Goal: Contribute content: Add original content to the website for others to see

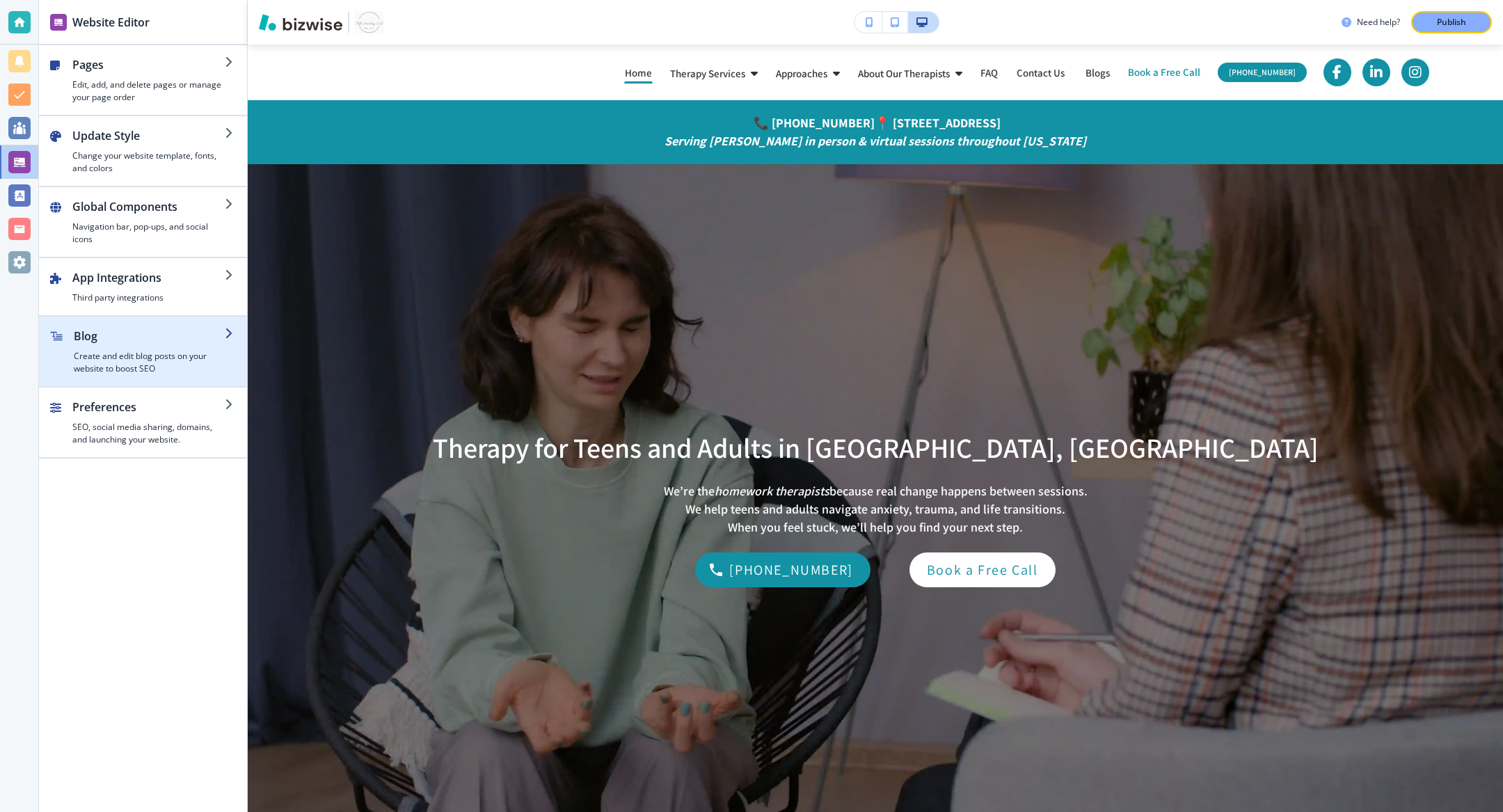
click at [138, 361] on h4 "Create and edit blog posts on your website to boost SEO" at bounding box center [149, 362] width 151 height 25
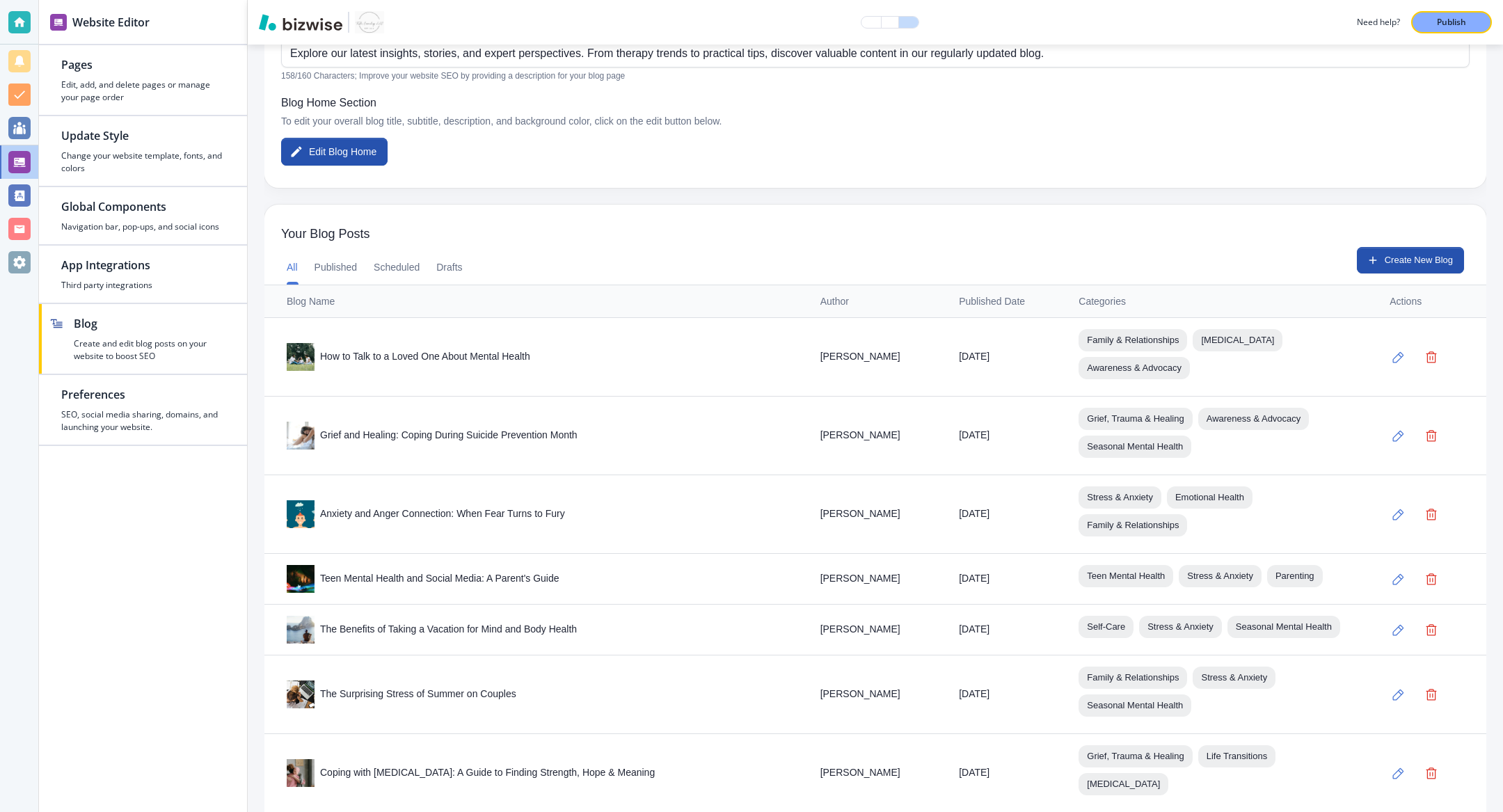
scroll to position [230, 0]
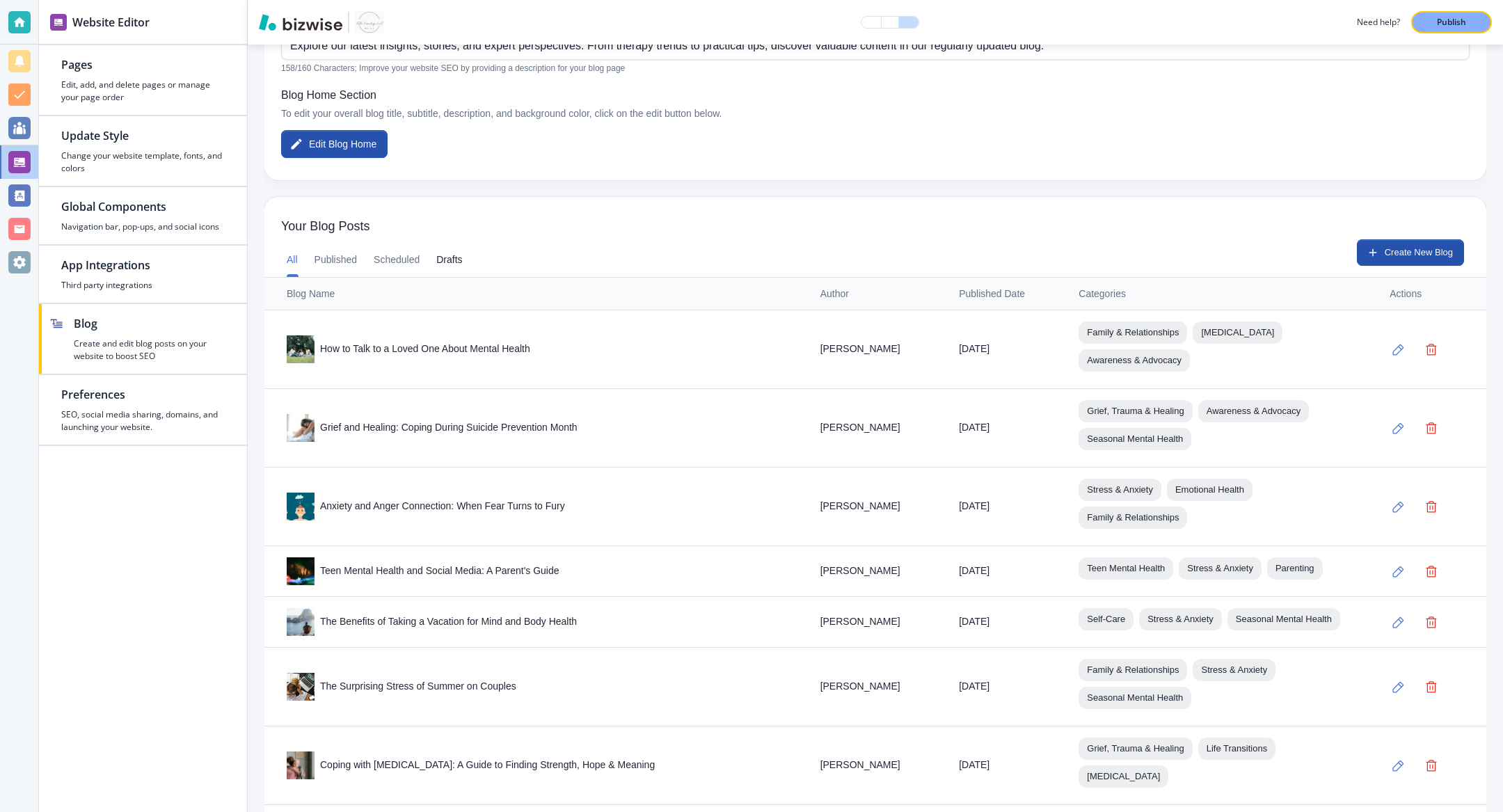
click at [462, 261] on button "Drafts" at bounding box center [449, 260] width 26 height 33
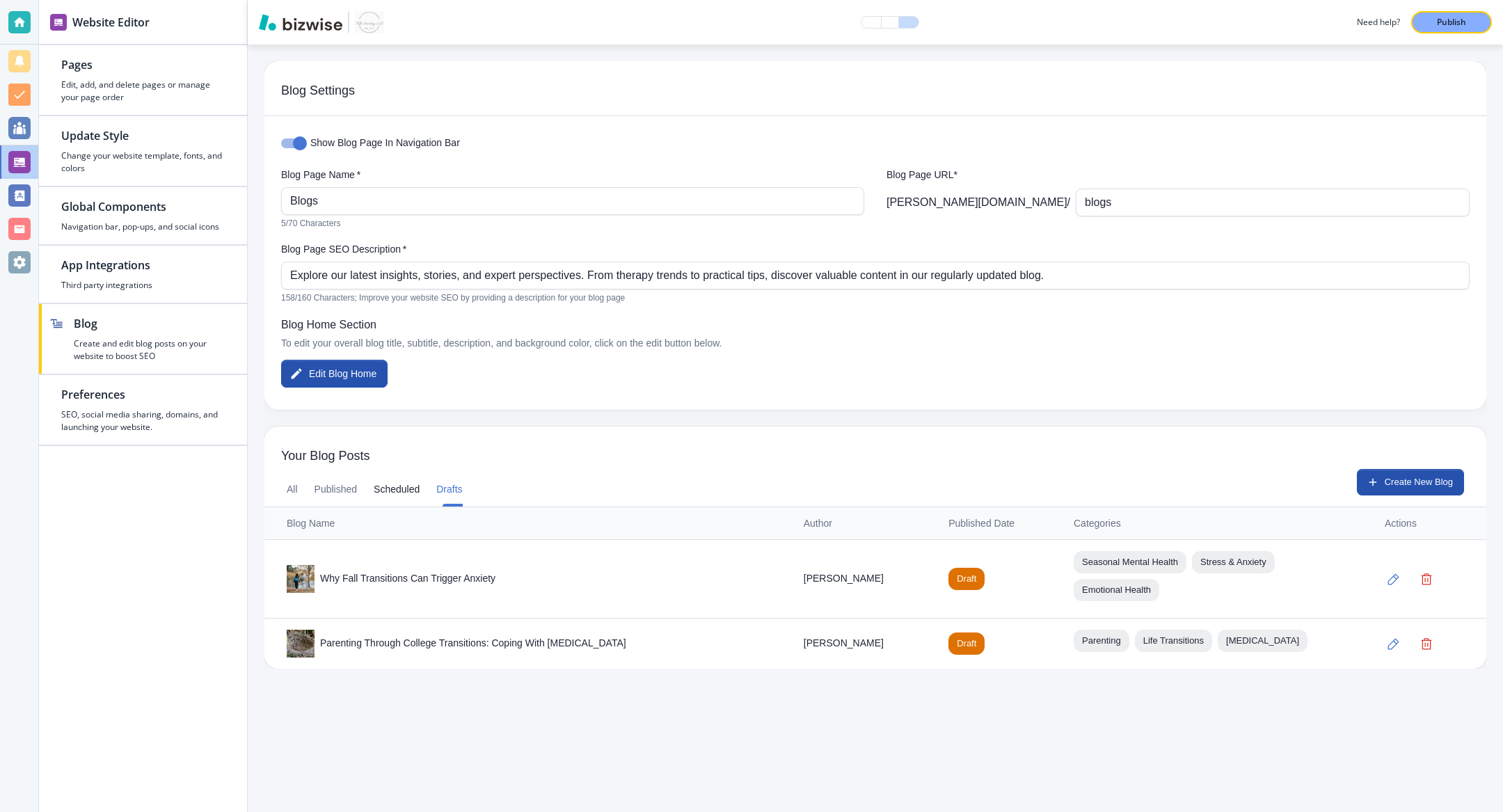
click at [389, 493] on button "Scheduled" at bounding box center [397, 490] width 46 height 33
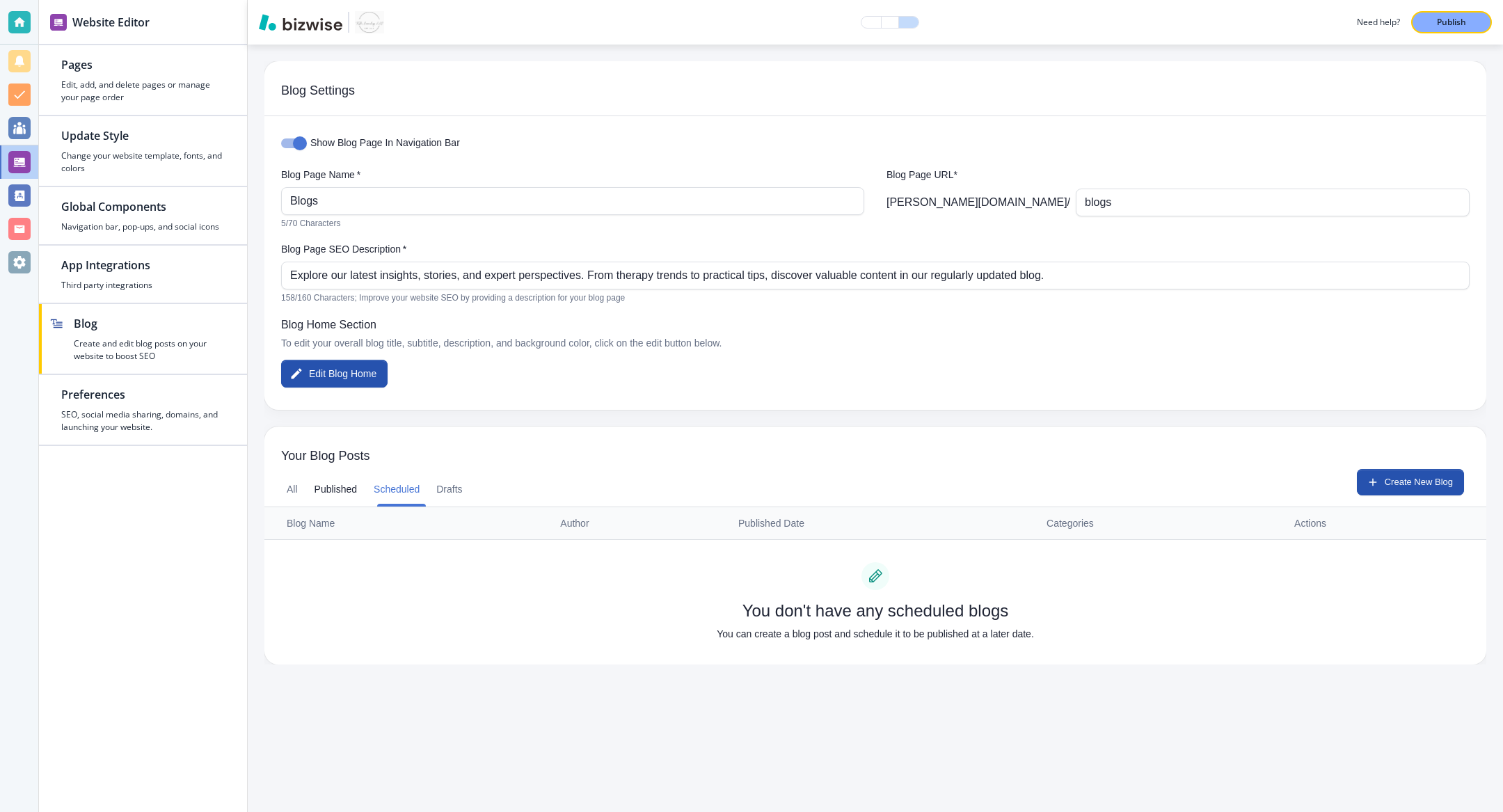
click at [340, 490] on button "Published" at bounding box center [336, 490] width 43 height 33
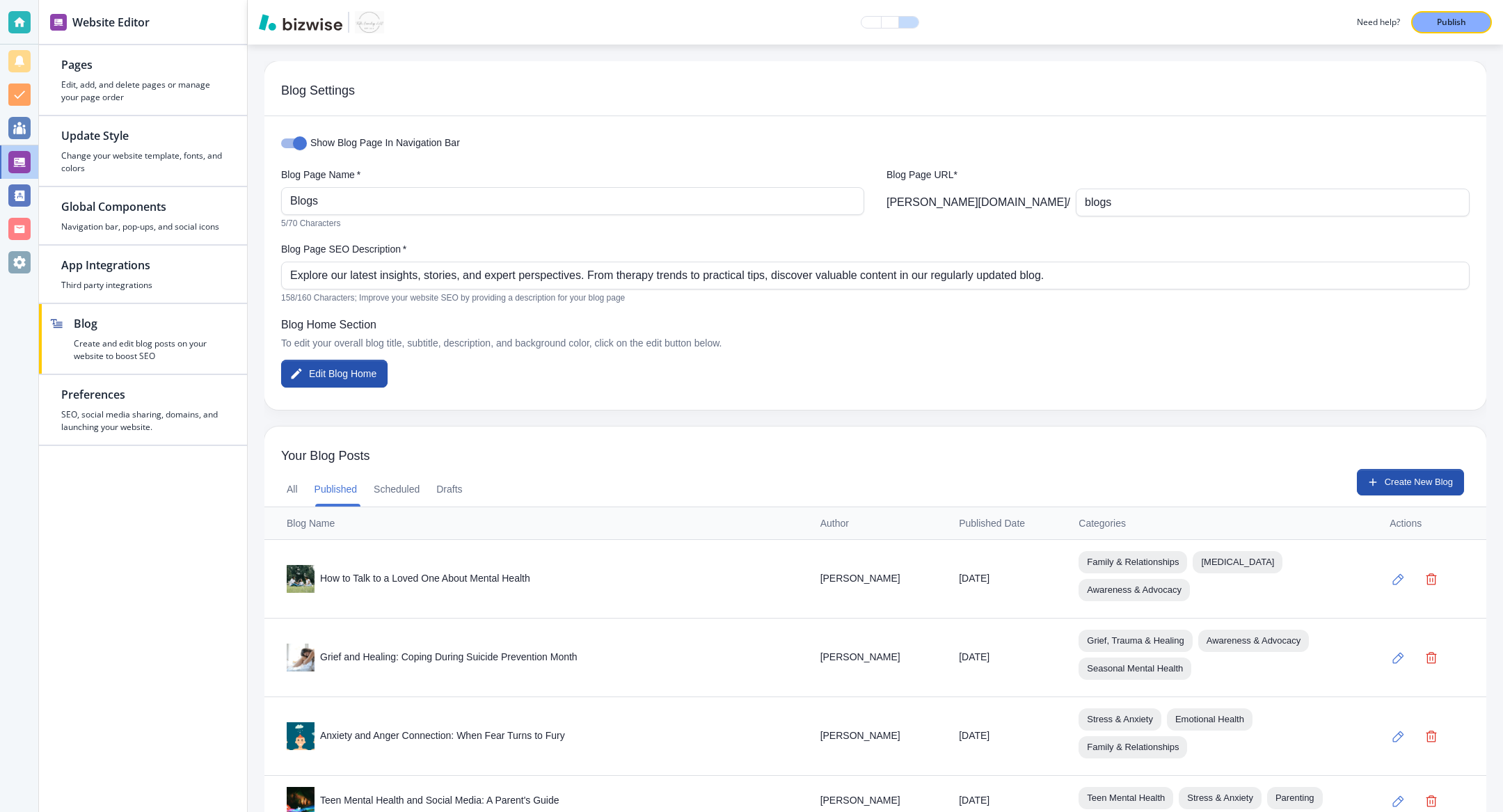
scroll to position [853, 0]
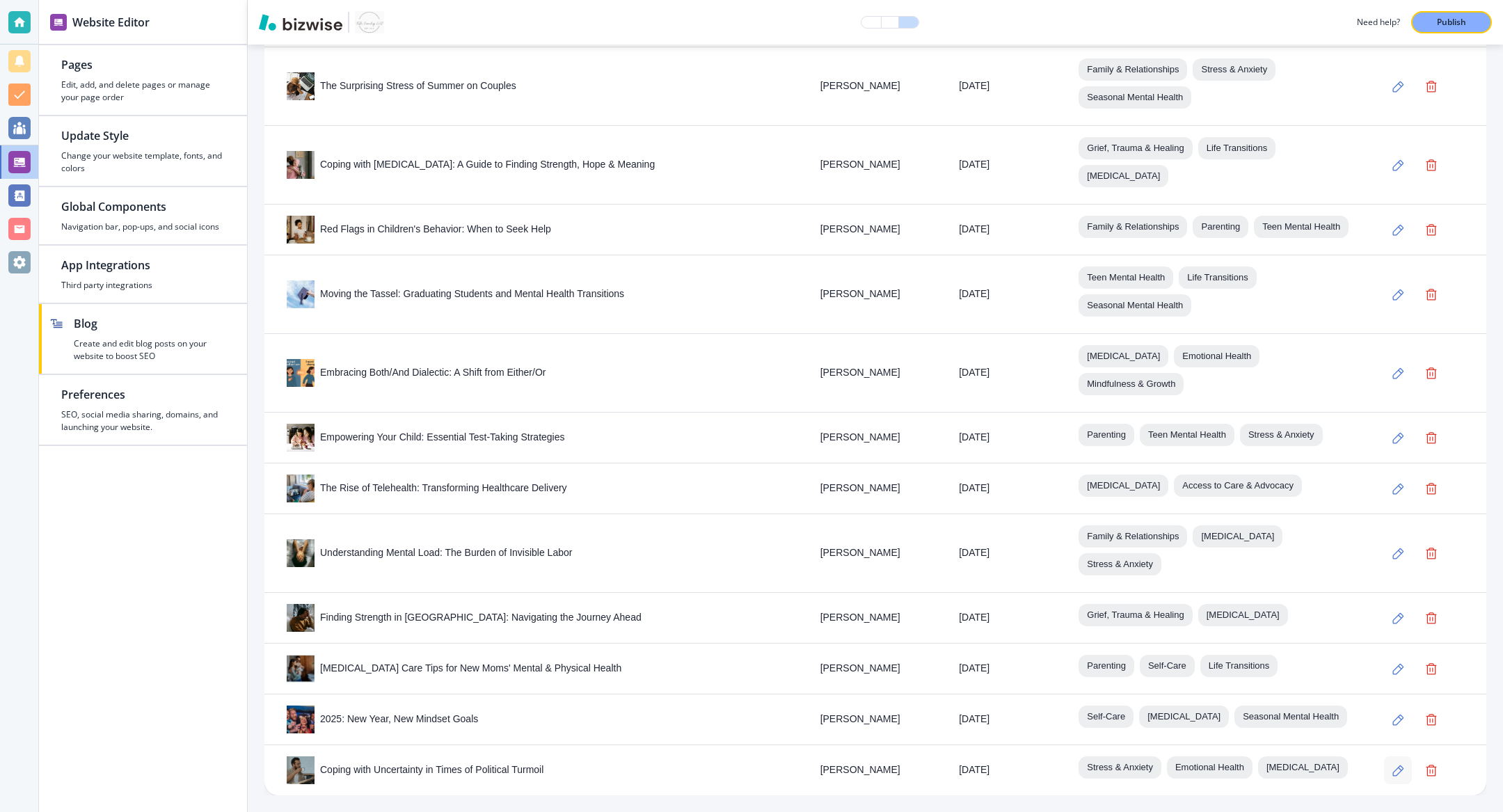
click at [1396, 770] on icon "button" at bounding box center [1398, 770] width 11 height 11
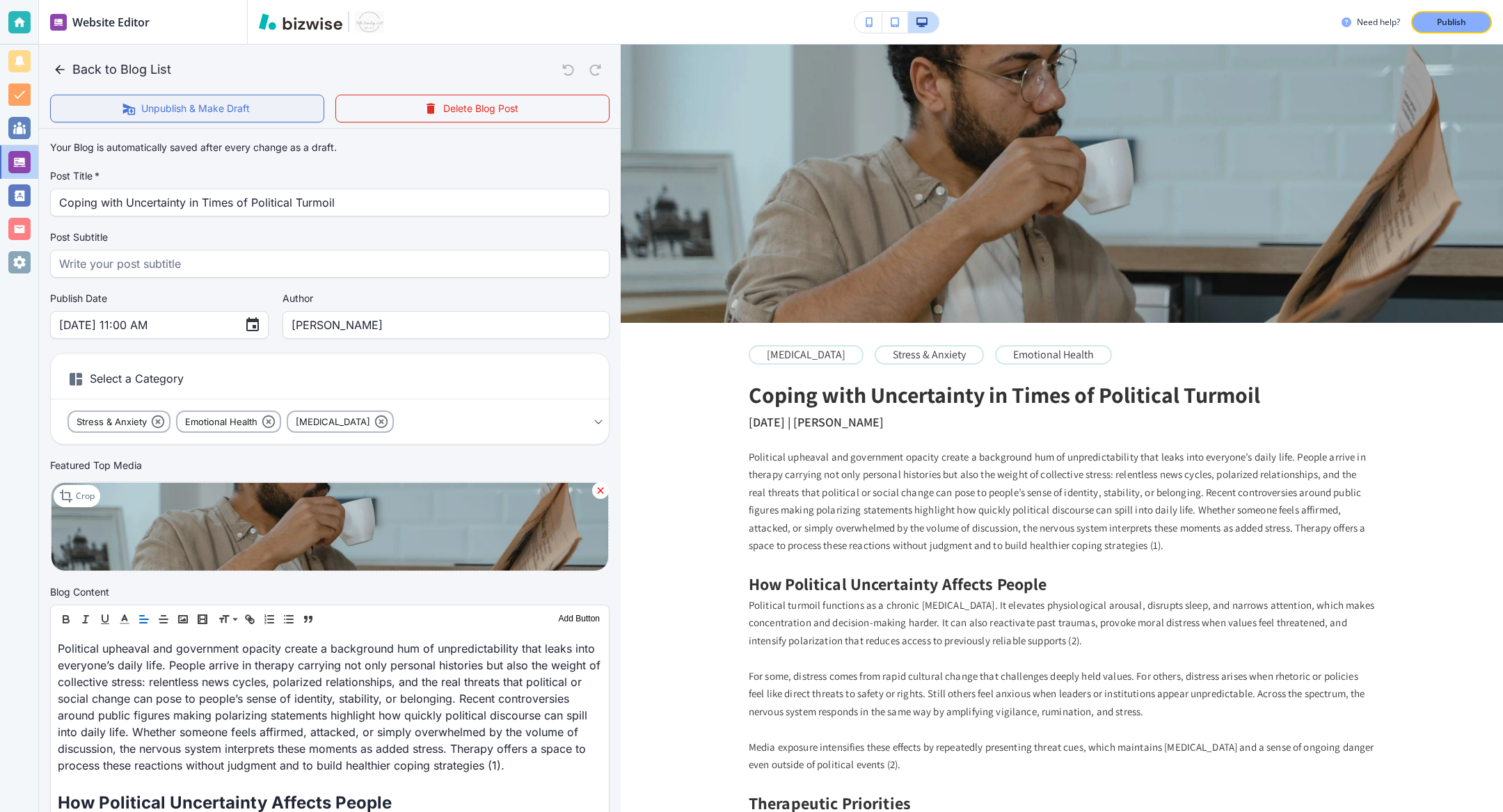
click at [239, 112] on button "Unpublish & Make Draft" at bounding box center [187, 108] width 275 height 28
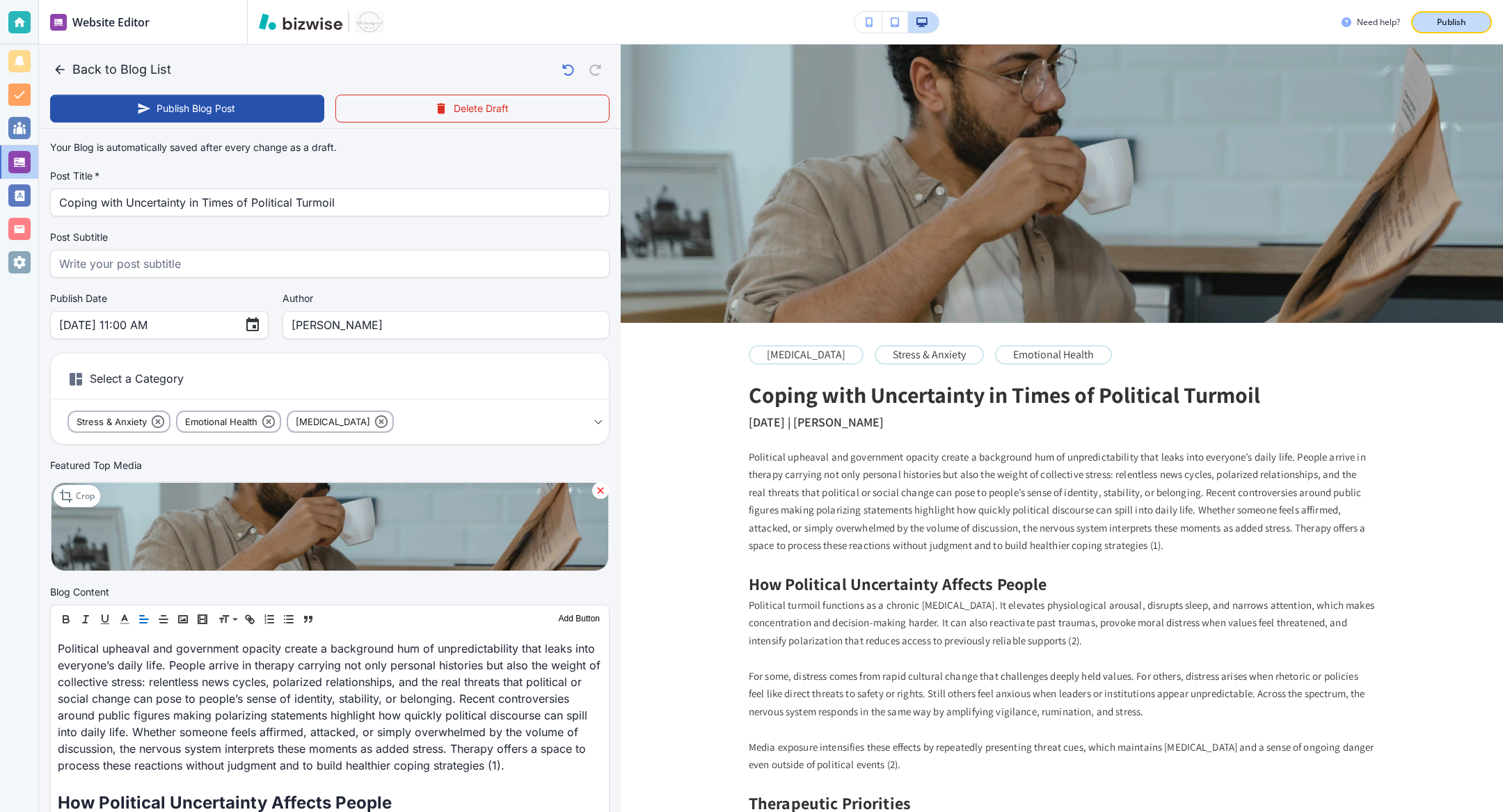
click at [1447, 22] on p "Publish" at bounding box center [1451, 22] width 30 height 12
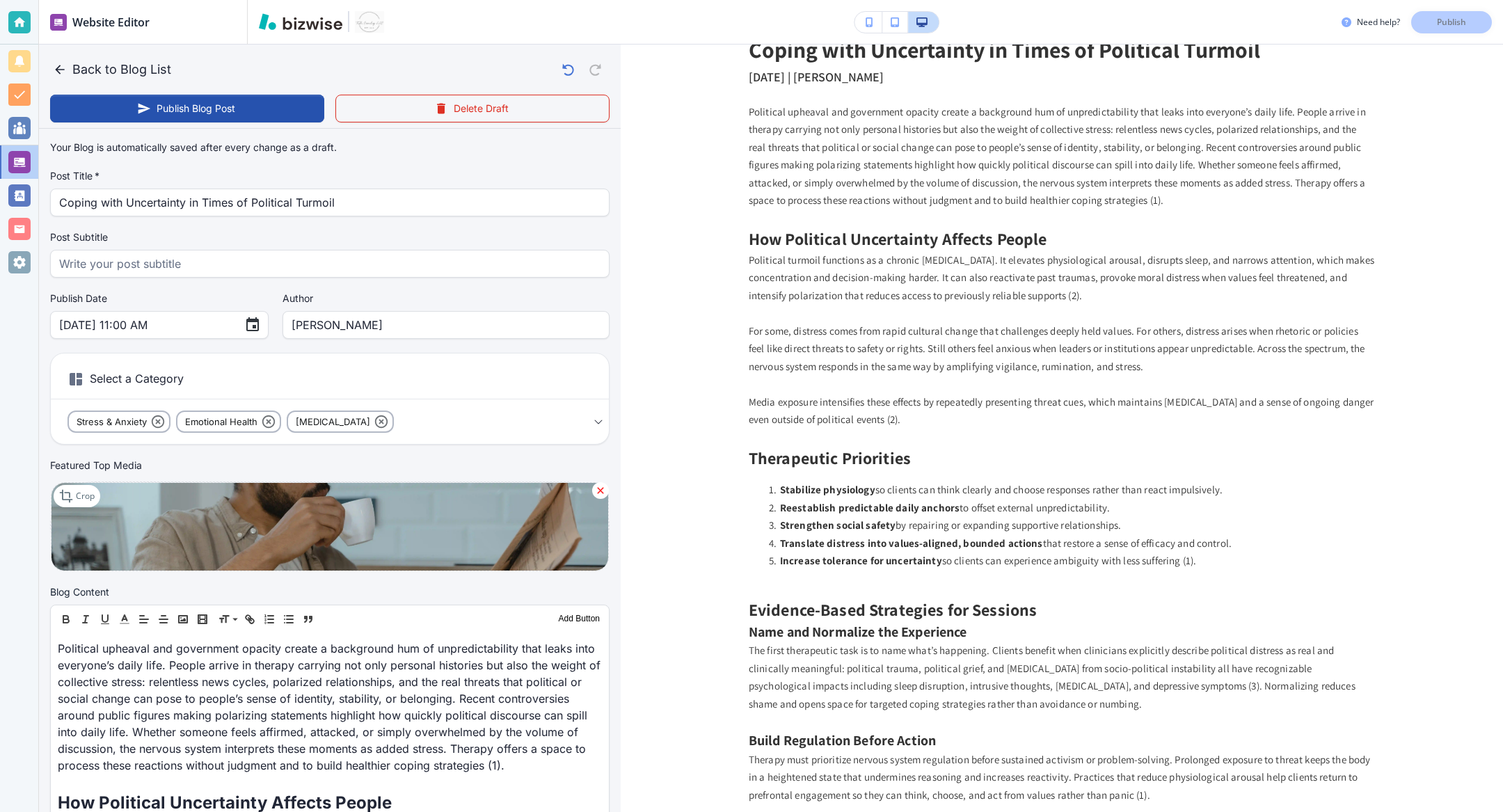
scroll to position [0, 0]
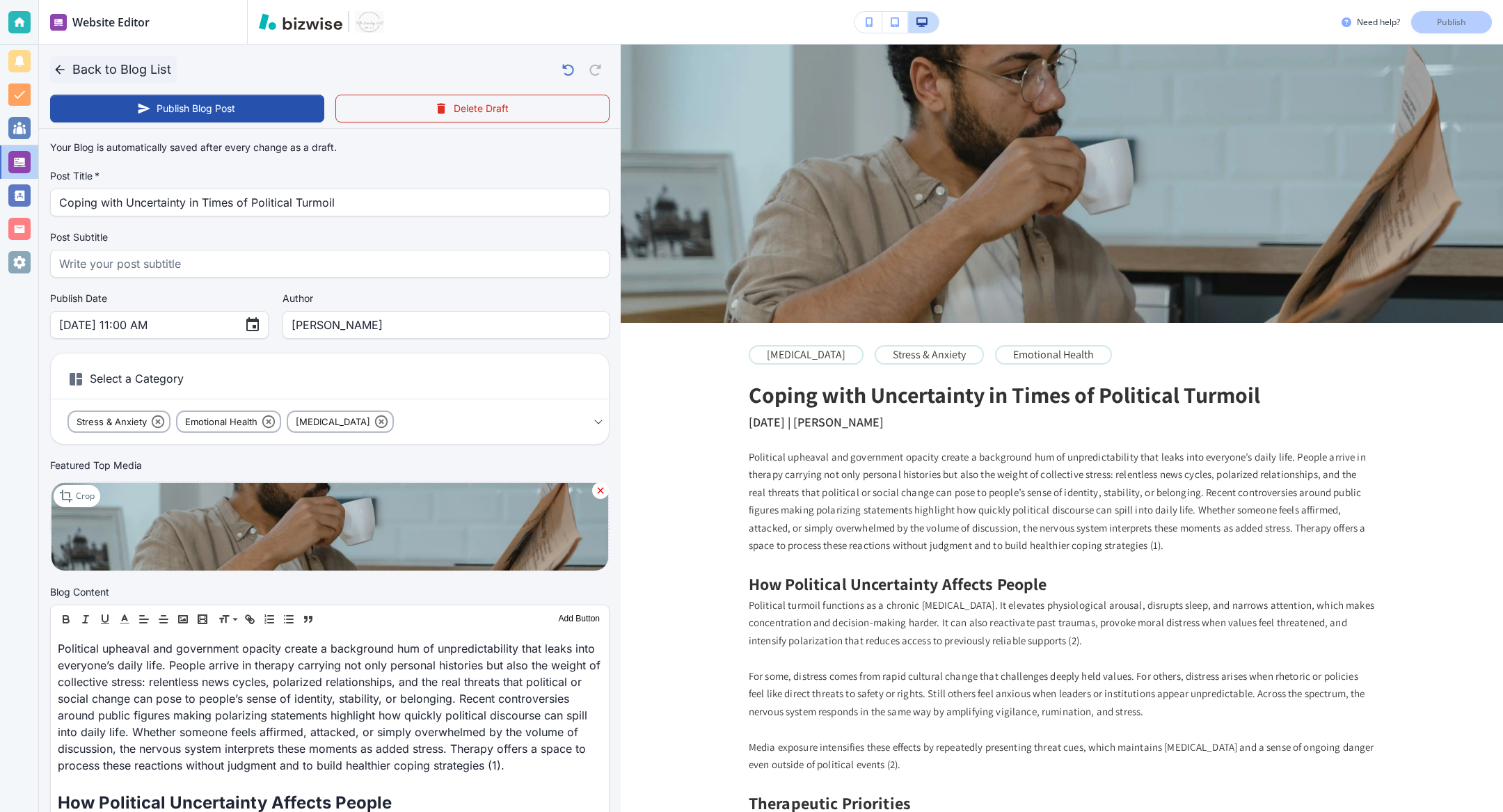
click at [57, 74] on icon "button" at bounding box center [59, 69] width 14 height 14
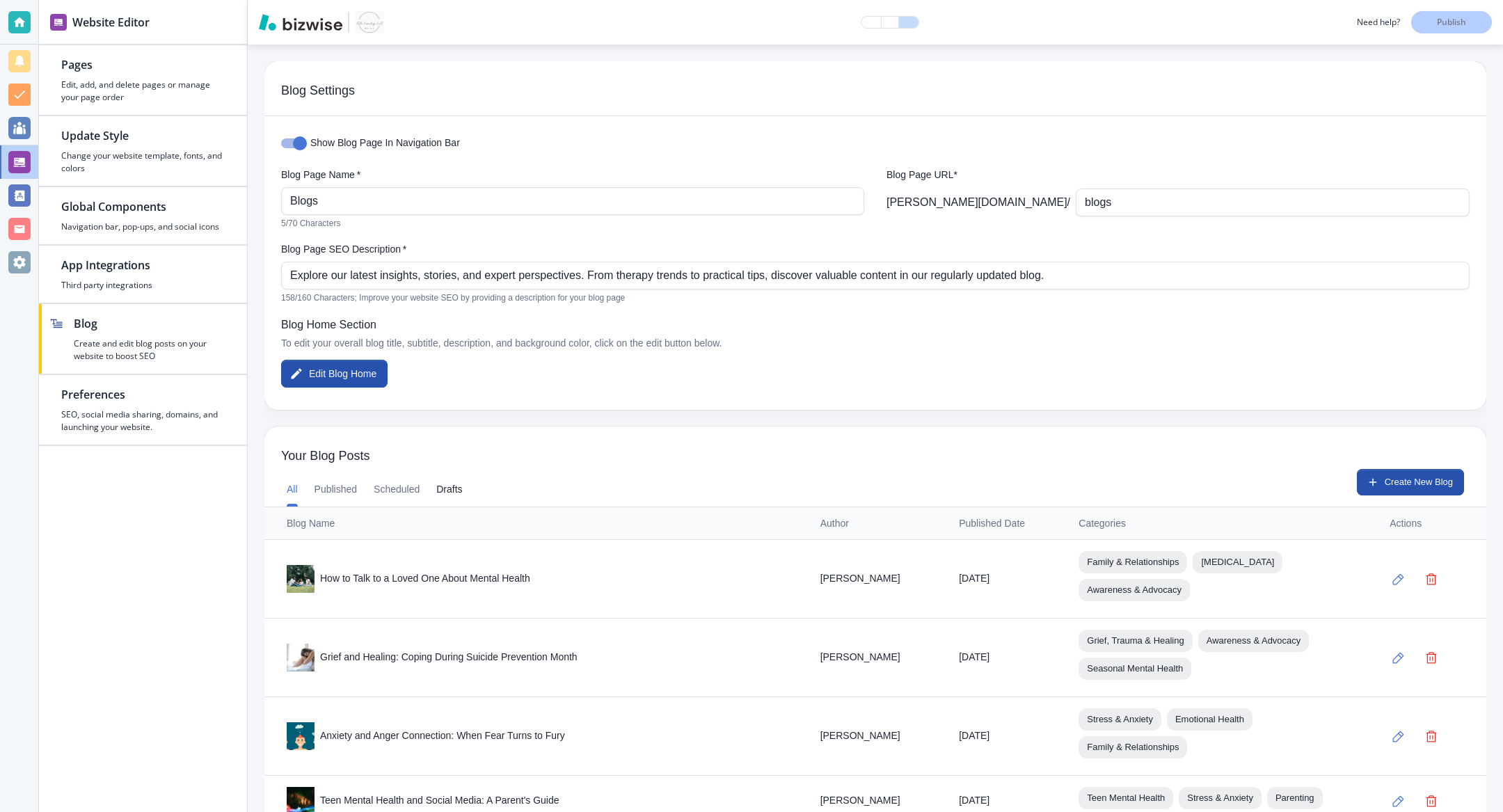
click at [447, 491] on button "Drafts" at bounding box center [449, 490] width 26 height 33
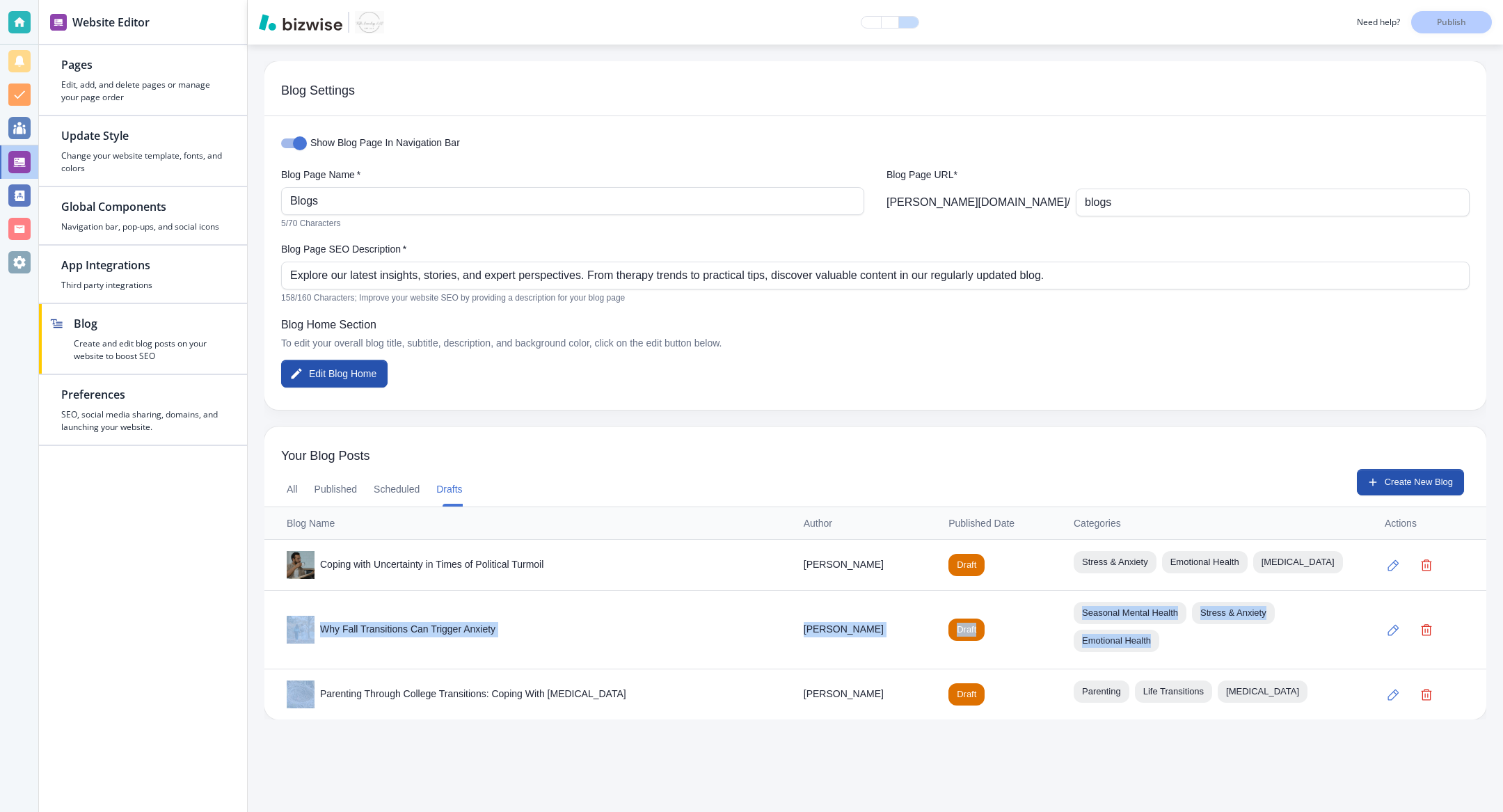
drag, startPoint x: 675, startPoint y: 695, endPoint x: 319, endPoint y: 632, distance: 361.5
click at [319, 632] on tbody "Coping with Uncertainty in Times of Political Turmoil [PERSON_NAME] Draft Stres…" at bounding box center [874, 629] width 1222 height 180
click at [319, 632] on div "Why Fall Transitions Can Trigger Anxiety" at bounding box center [534, 629] width 495 height 28
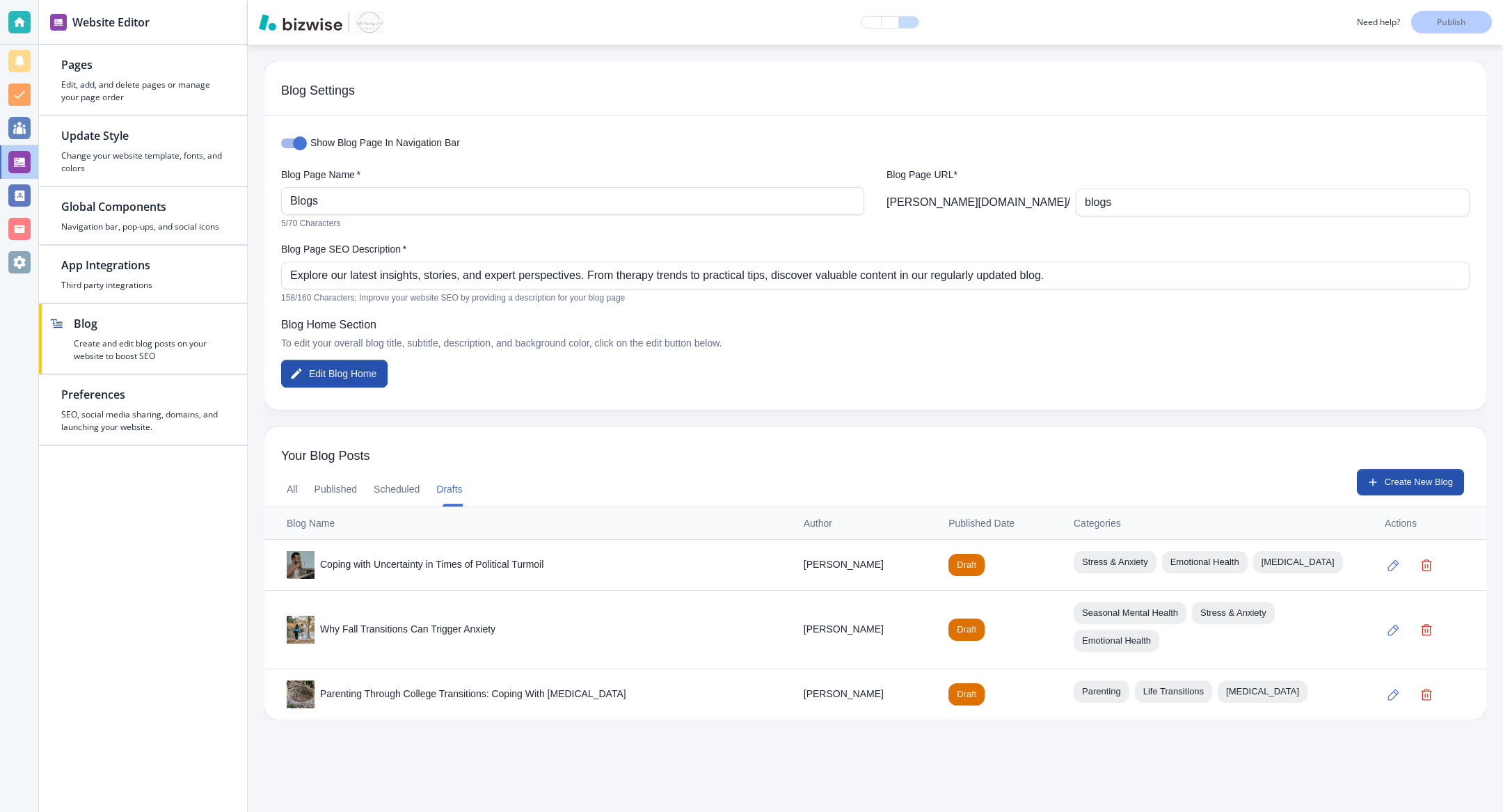
drag, startPoint x: 325, startPoint y: 631, endPoint x: 652, endPoint y: 693, distance: 332.8
click at [652, 693] on tbody "Coping with Uncertainty in Times of Political Turmoil [PERSON_NAME] Draft Stres…" at bounding box center [874, 629] width 1222 height 180
copy tbody "hy Fall Transitions Can Trigger Anxiety [PERSON_NAME] Draft Seasonal Mental Hea…"
click at [531, 529] on th "Blog Name" at bounding box center [528, 523] width 528 height 33
click at [425, 634] on div "Why Fall Transitions Can Trigger Anxiety" at bounding box center [534, 629] width 495 height 28
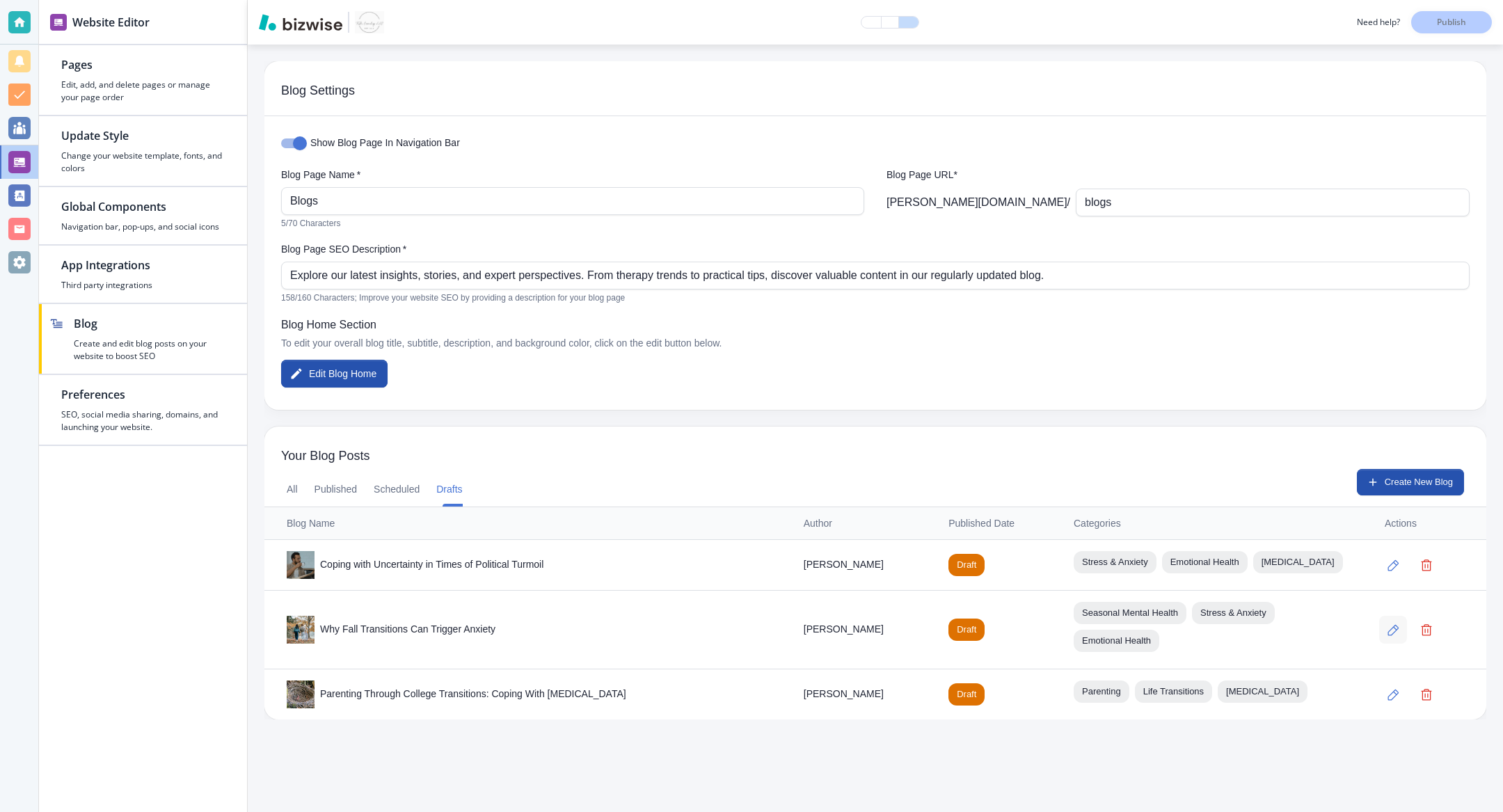
click at [1399, 627] on icon "button" at bounding box center [1393, 630] width 11 height 11
